Goal: Find specific page/section: Find specific page/section

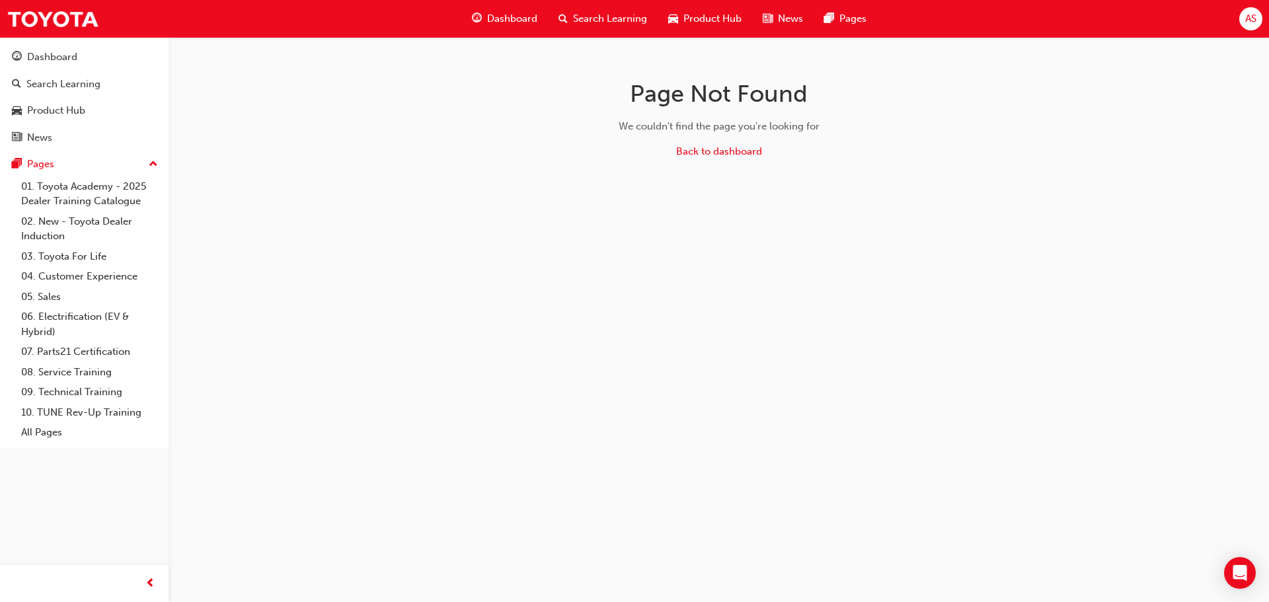
click at [508, 27] on div "Dashboard" at bounding box center [504, 18] width 87 height 27
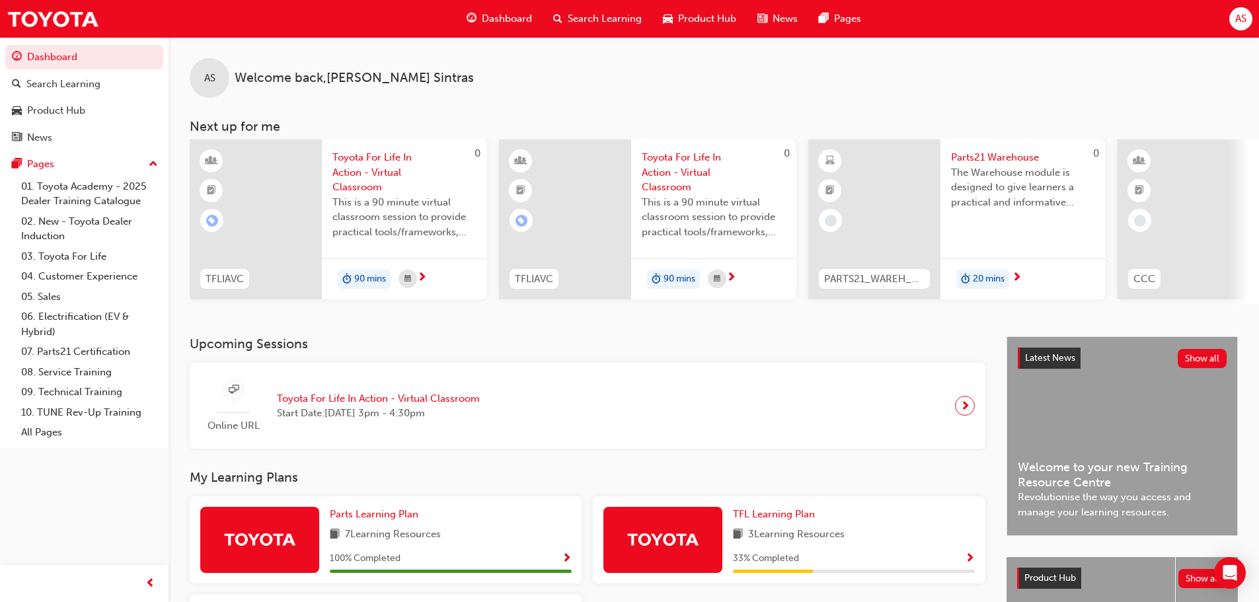
click at [523, 352] on h3 "Upcoming Sessions" at bounding box center [588, 344] width 796 height 15
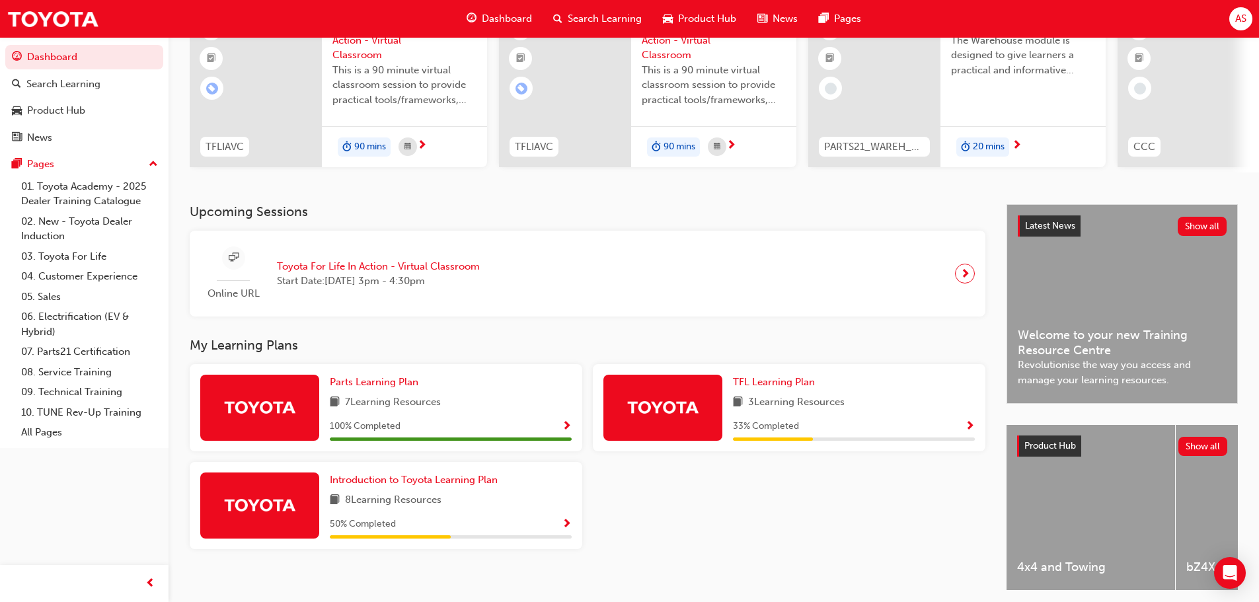
click at [584, 339] on div "Upcoming Sessions Online URL Toyota For Life In Action - Virtual Classroom Star…" at bounding box center [598, 409] width 817 height 410
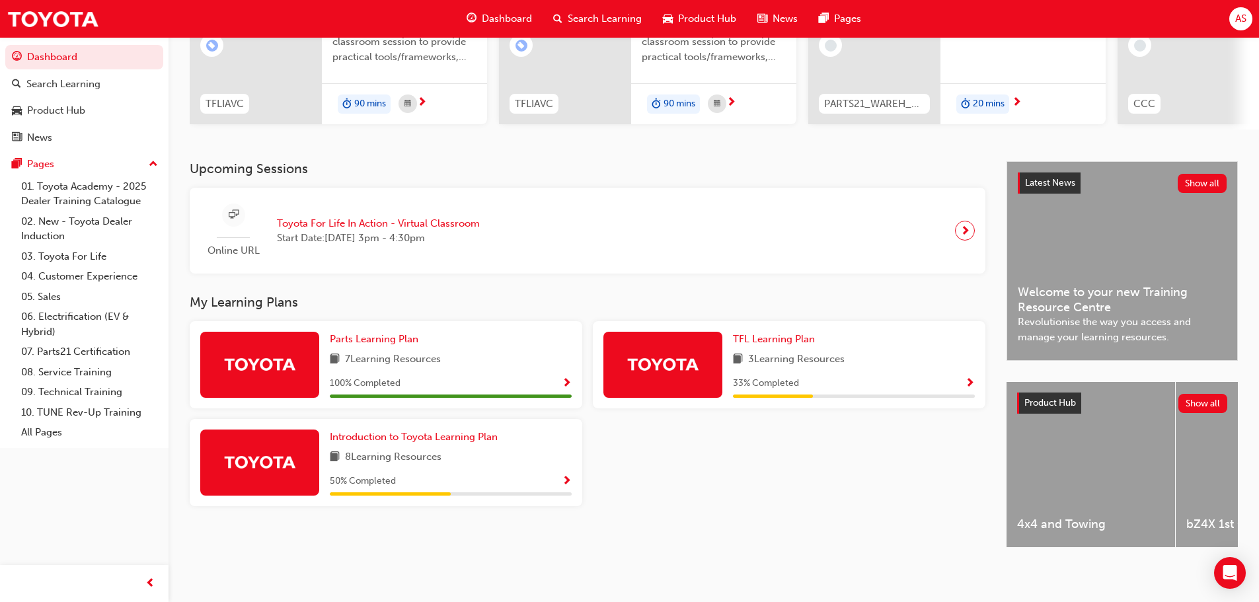
scroll to position [188, 0]
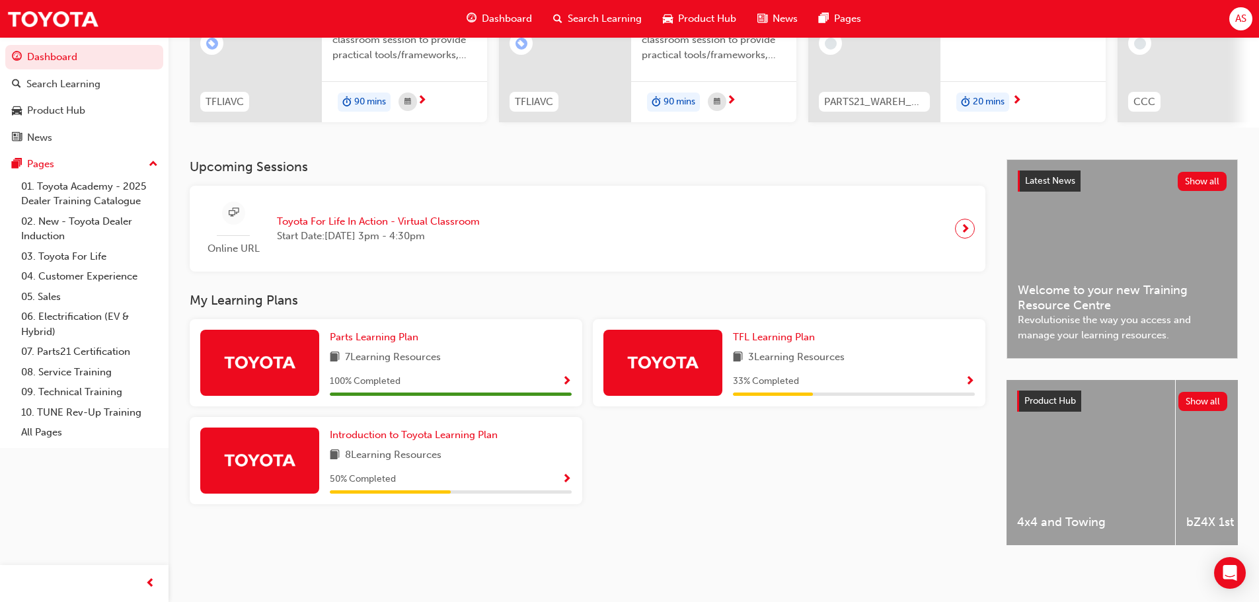
click at [563, 474] on span "Show Progress" at bounding box center [567, 480] width 10 height 12
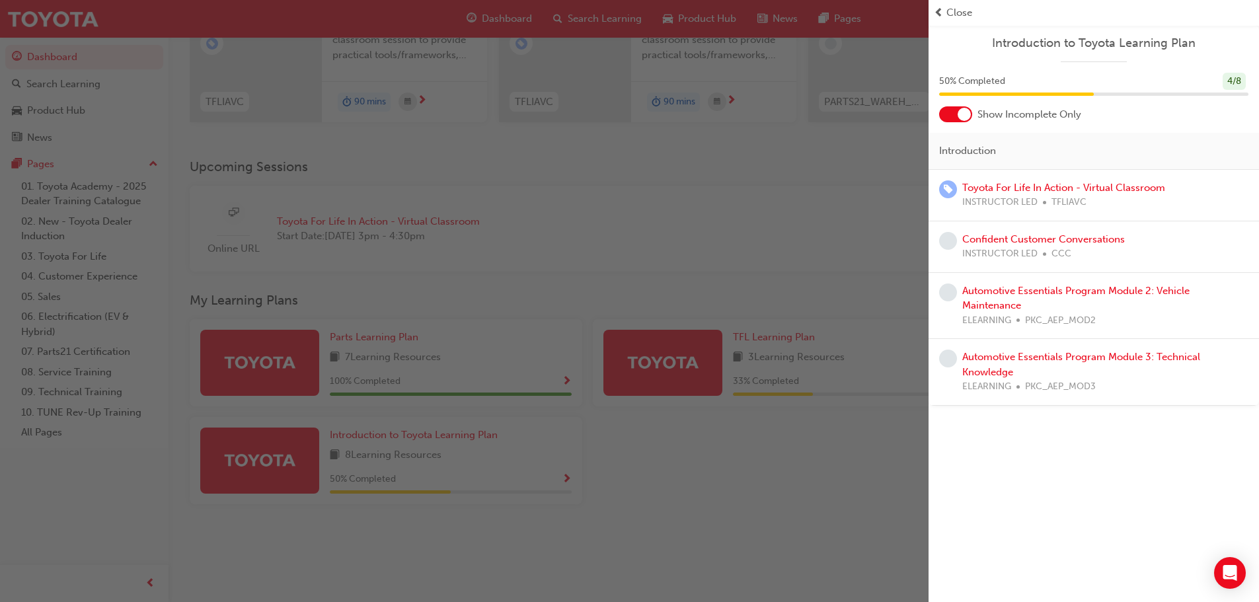
click at [791, 459] on div "button" at bounding box center [464, 301] width 929 height 602
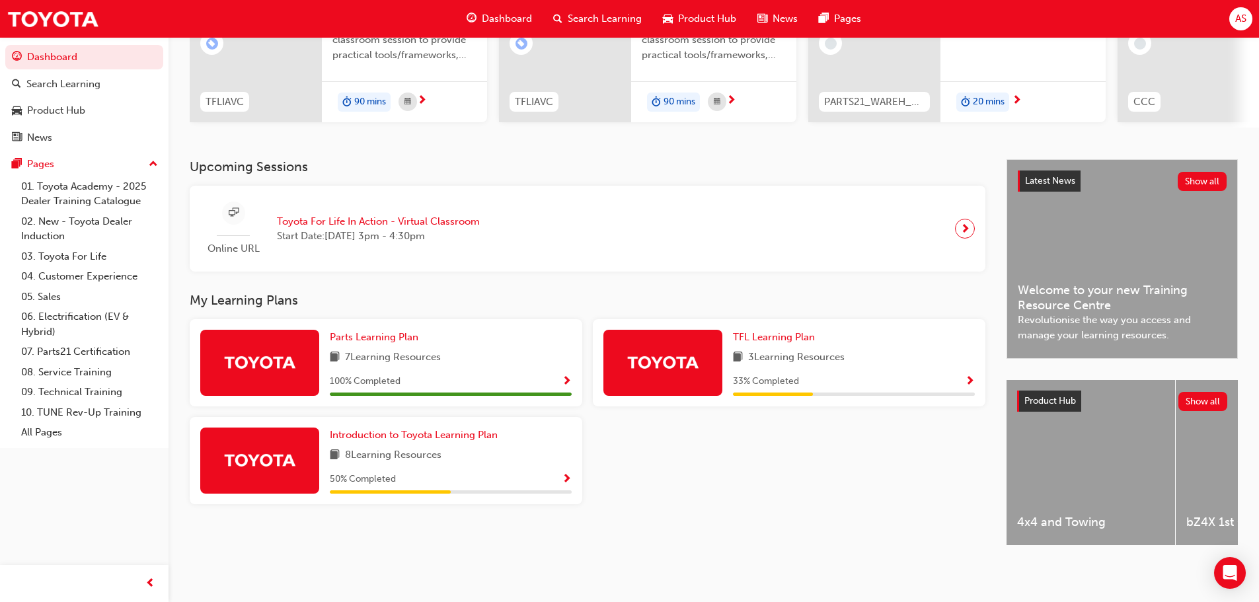
click at [972, 376] on span "Show Progress" at bounding box center [970, 382] width 10 height 12
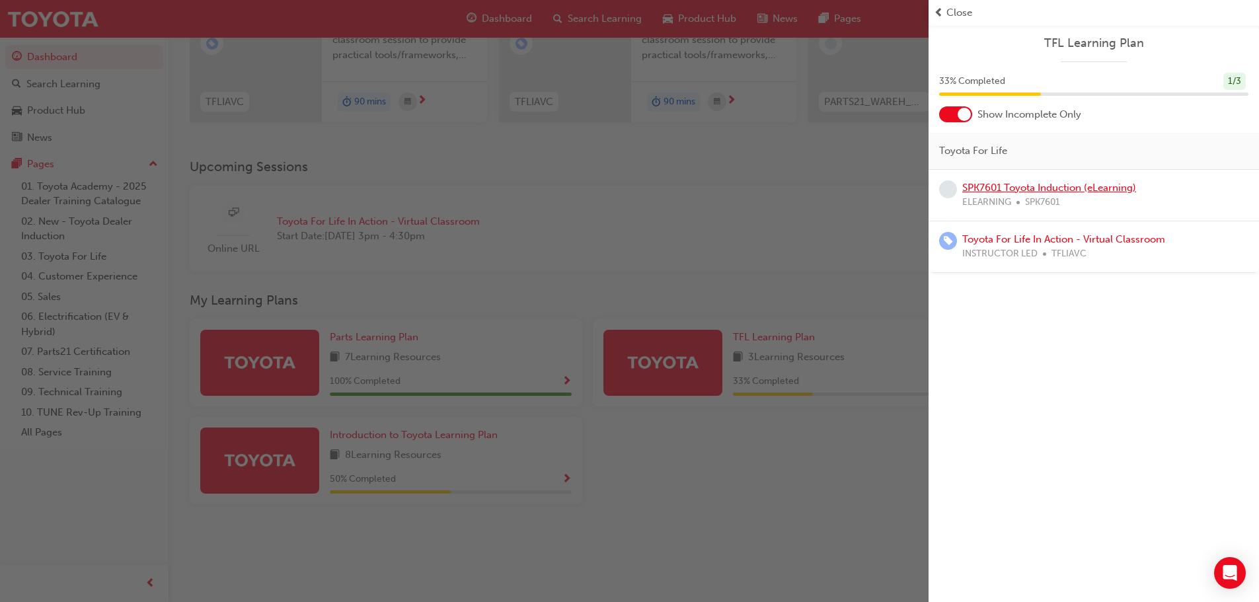
click at [1111, 189] on link "SPK7601 Toyota Induction (eLearning)" at bounding box center [1050, 188] width 174 height 12
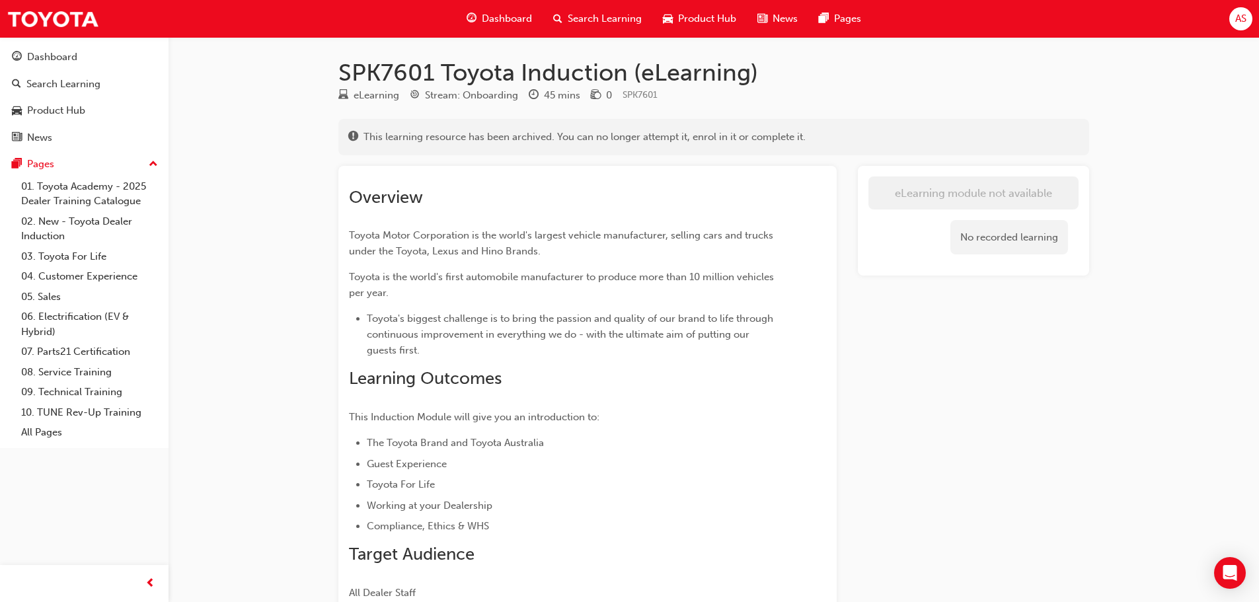
click at [496, 20] on span "Dashboard" at bounding box center [507, 18] width 50 height 15
